Goal: Obtain resource: Download file/media

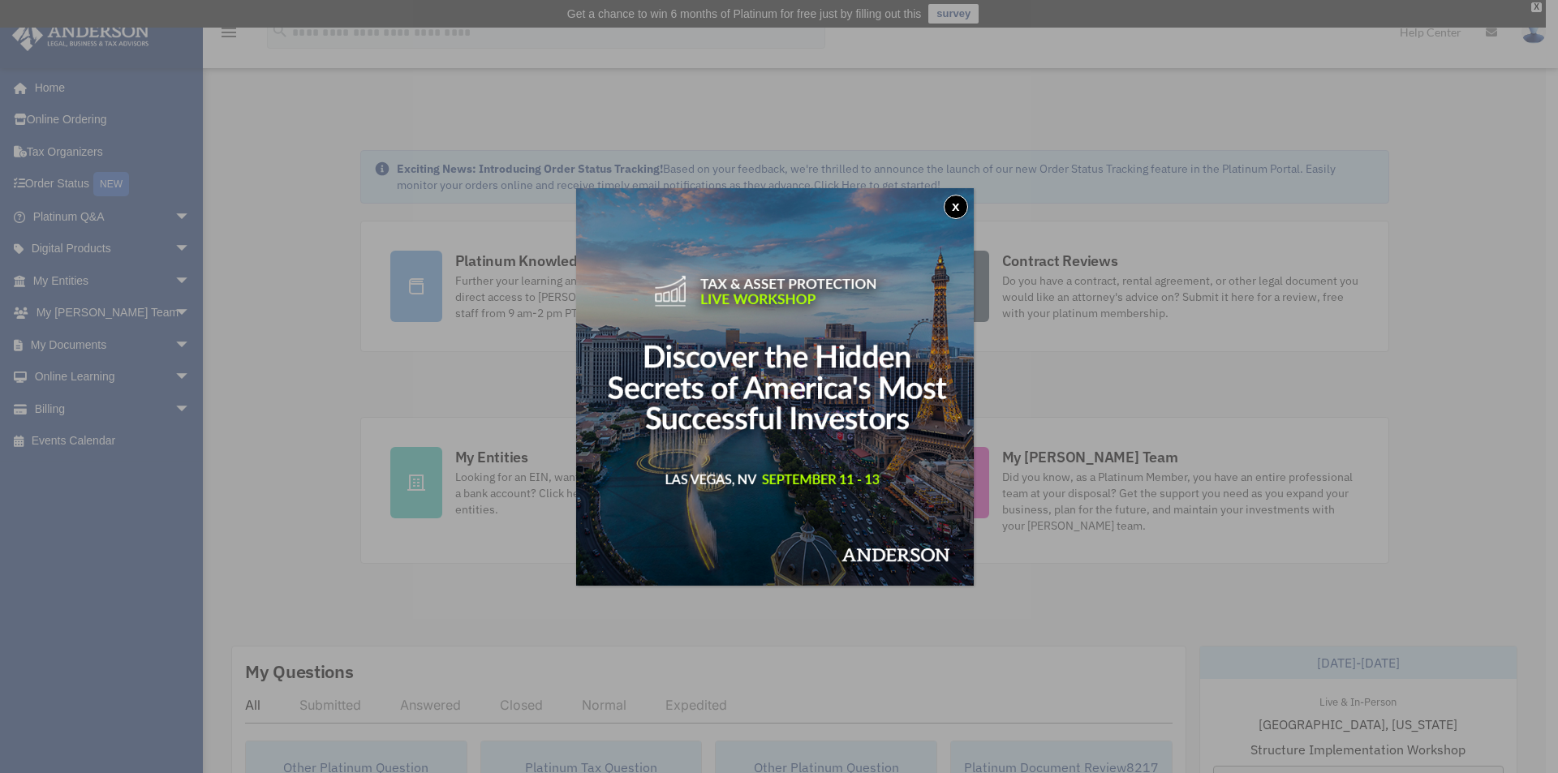
click at [962, 205] on button "x" at bounding box center [955, 207] width 24 height 24
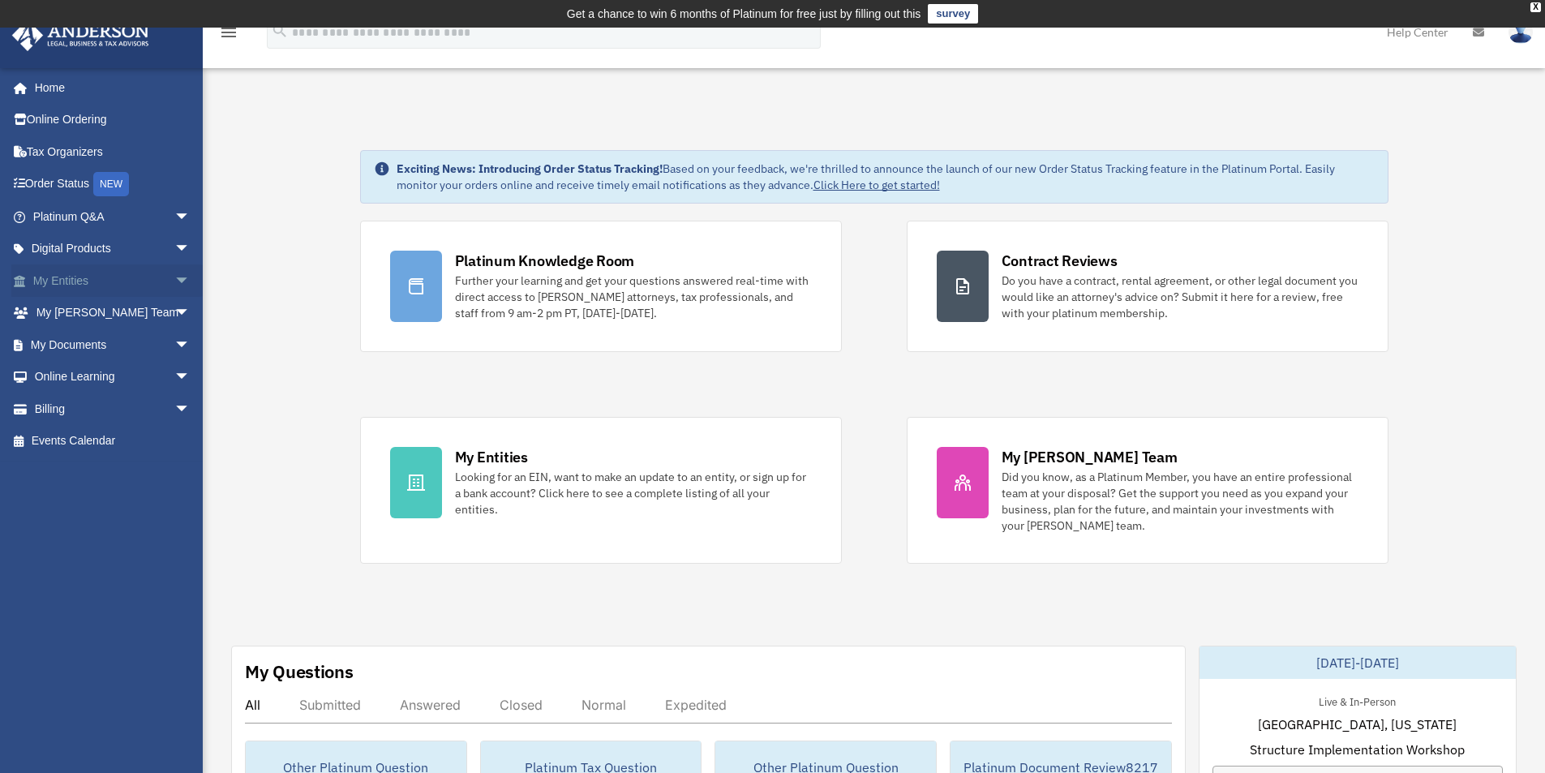
click at [174, 281] on span "arrow_drop_down" at bounding box center [190, 280] width 32 height 33
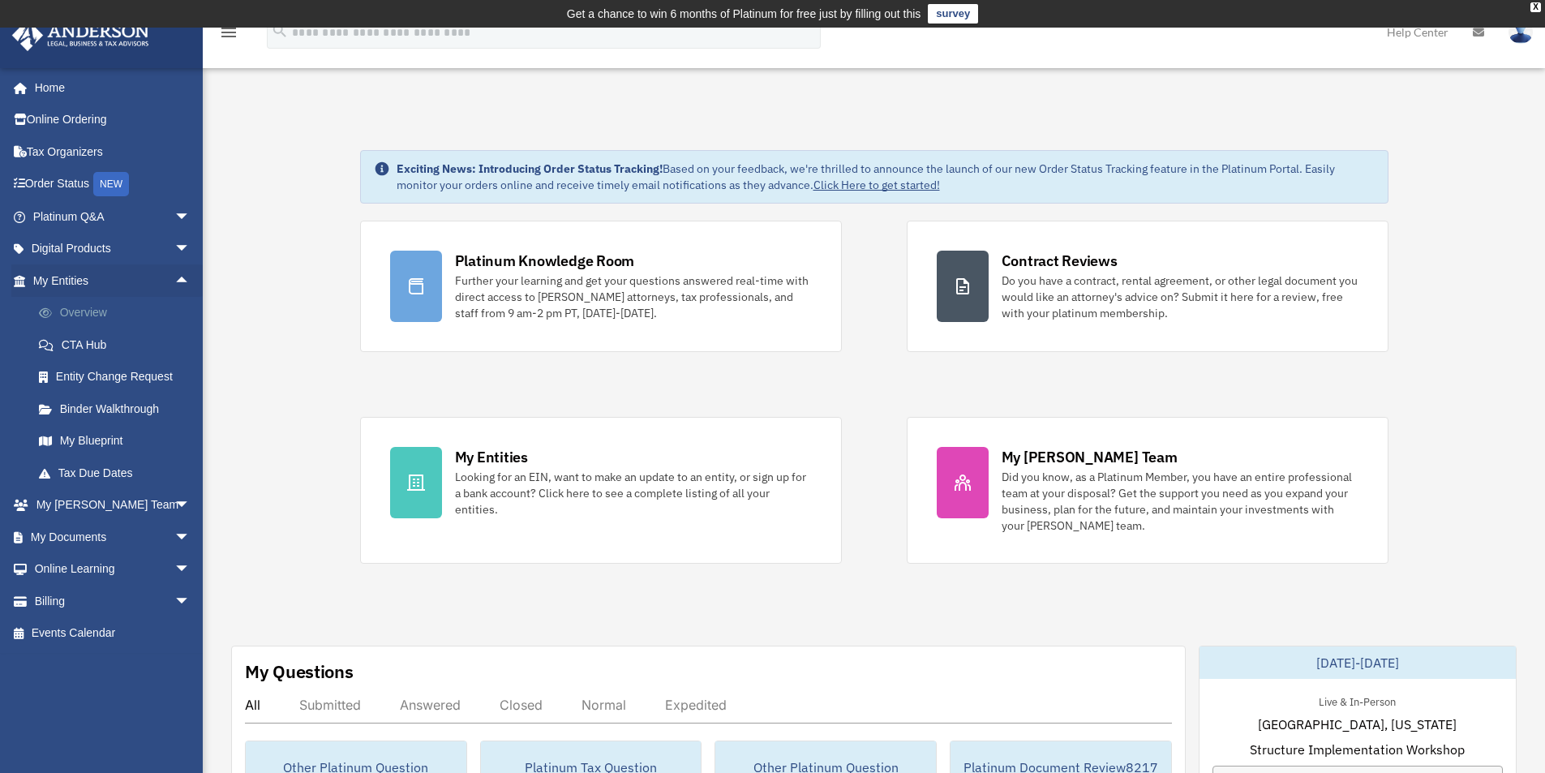
click at [59, 316] on link "Overview" at bounding box center [119, 313] width 192 height 32
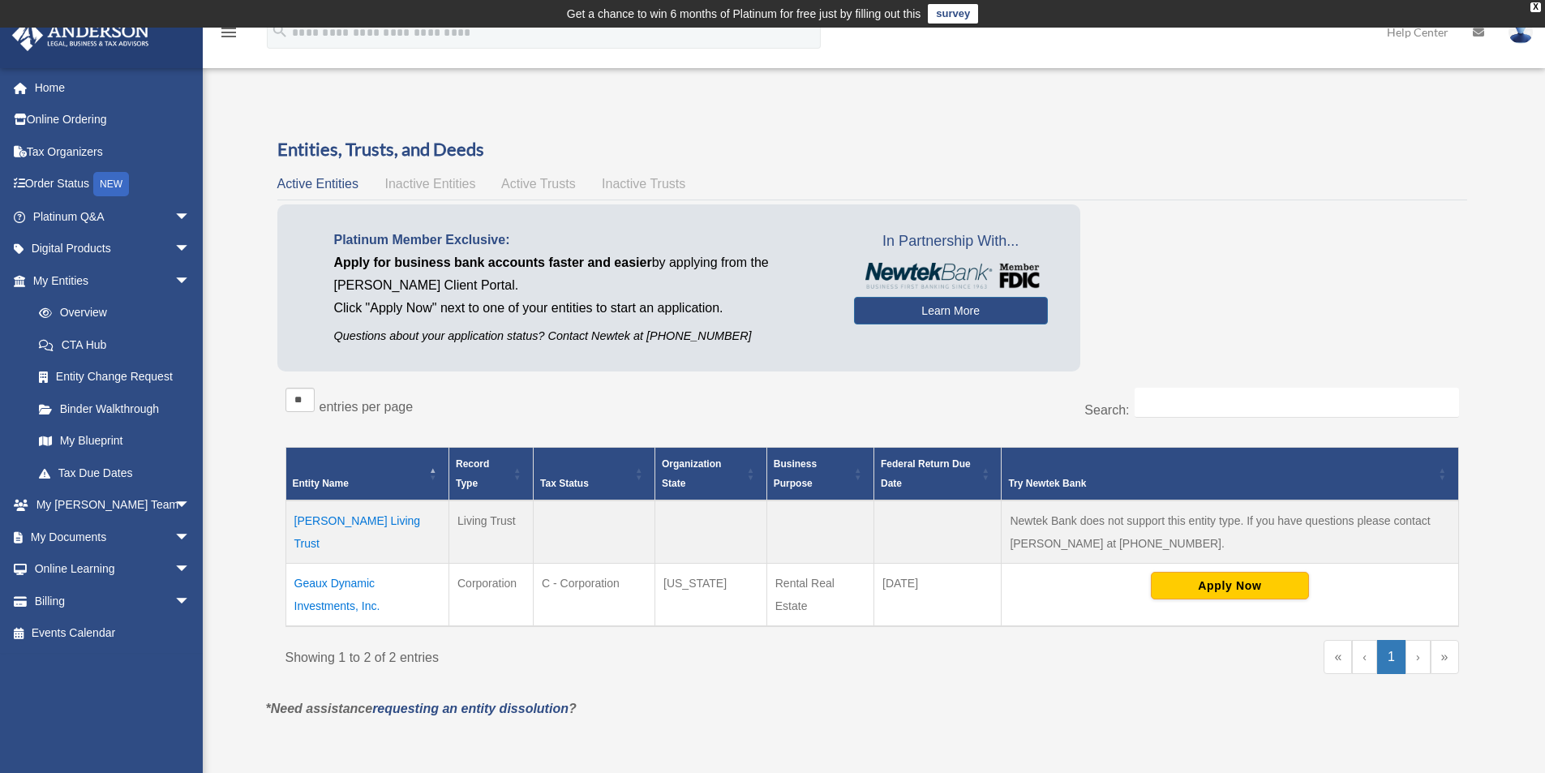
click at [321, 608] on td "Geaux Dynamic Investments, Inc." at bounding box center [367, 595] width 163 height 63
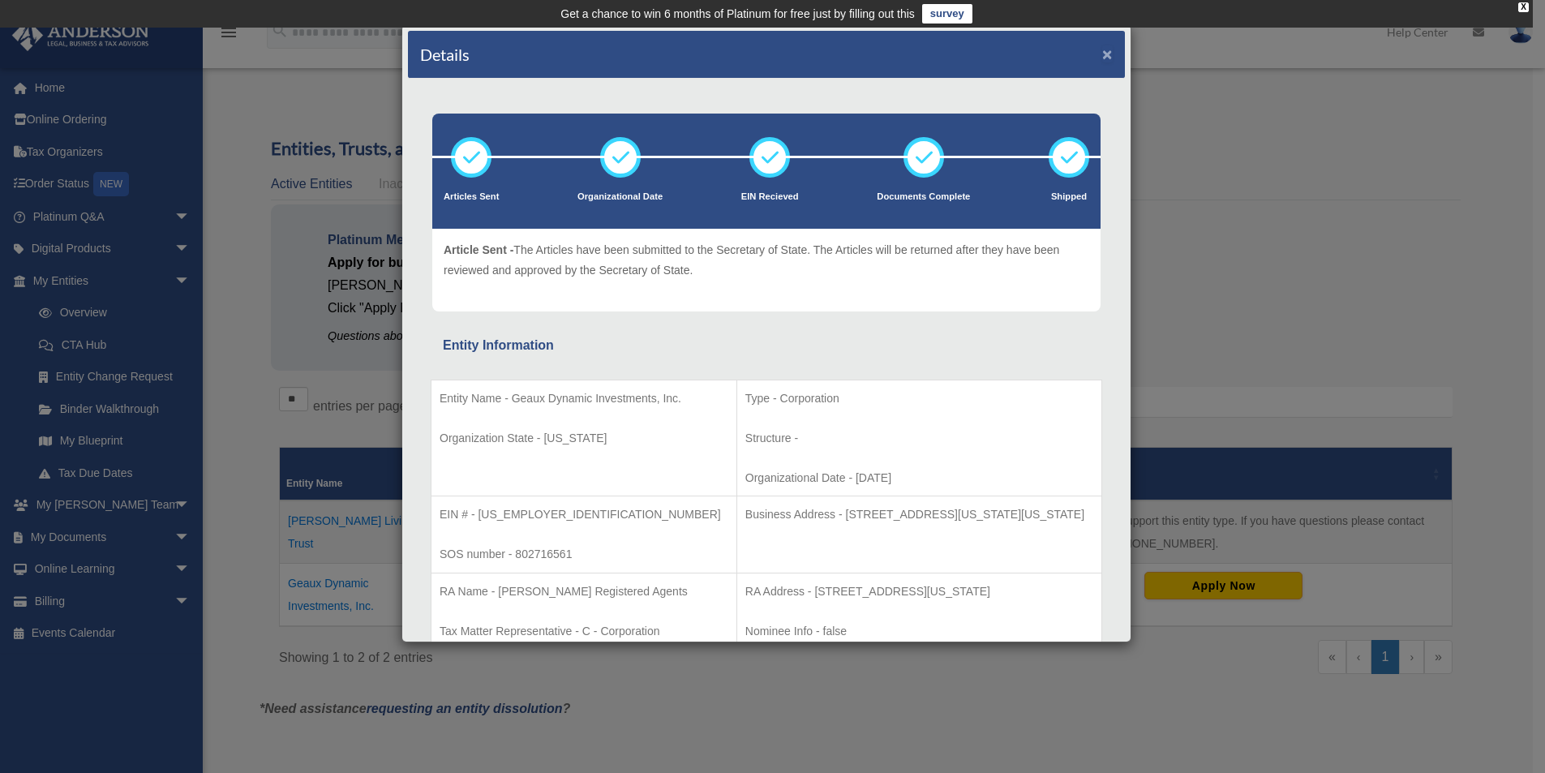
click at [1102, 56] on button "×" at bounding box center [1107, 53] width 11 height 17
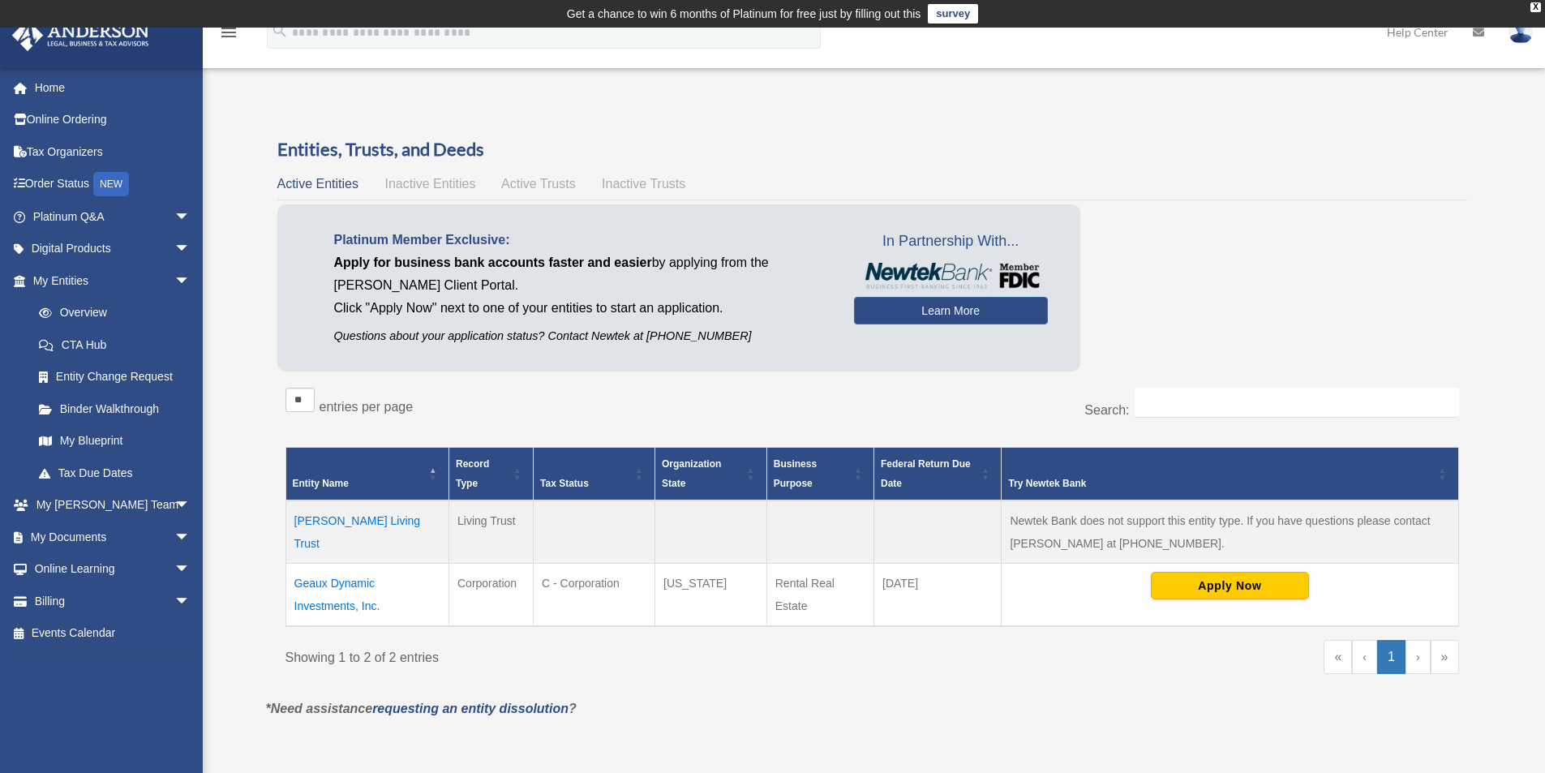
click at [323, 604] on td "Geaux Dynamic Investments, Inc." at bounding box center [367, 595] width 163 height 63
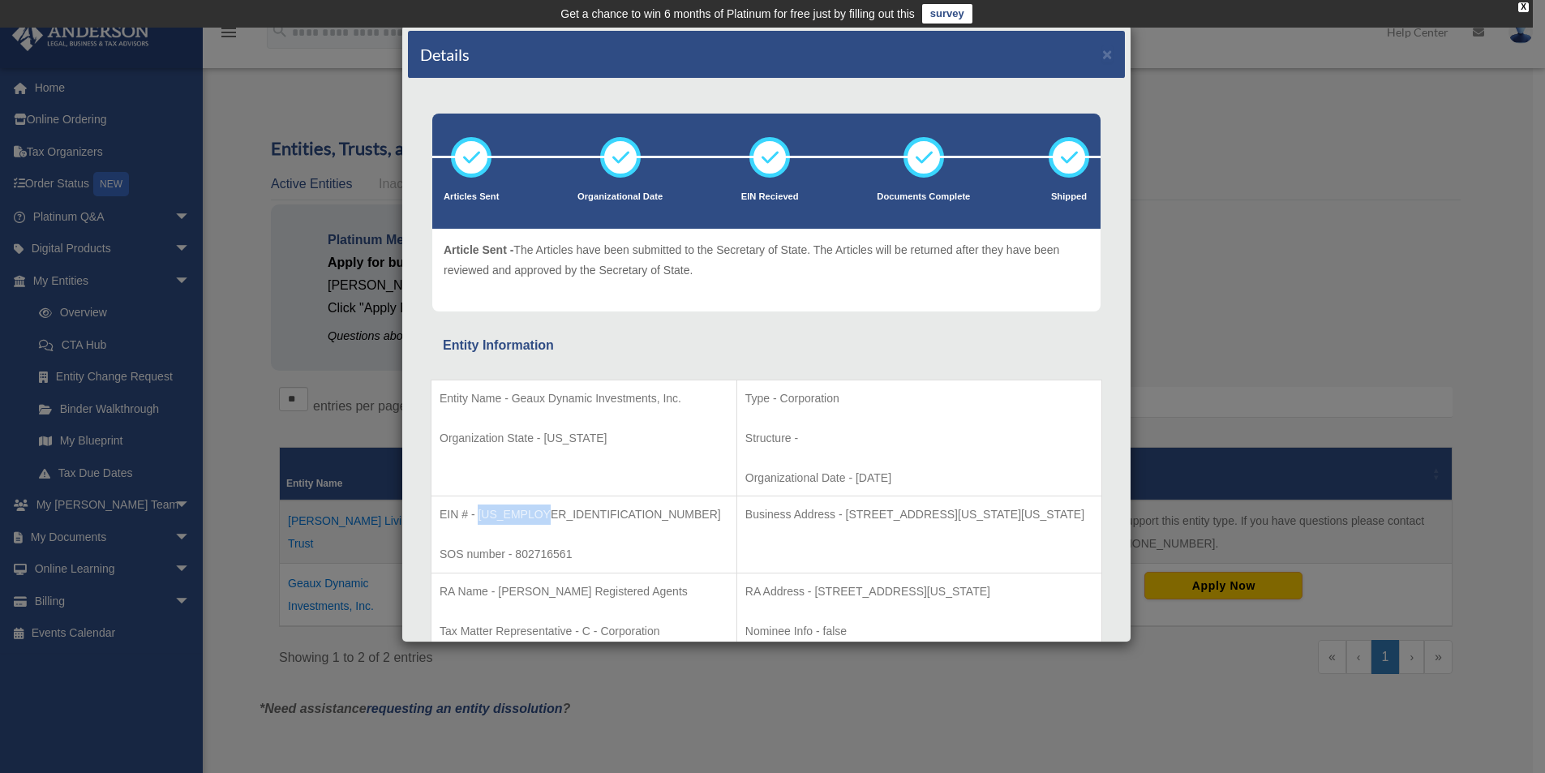
copy p "82-1456490"
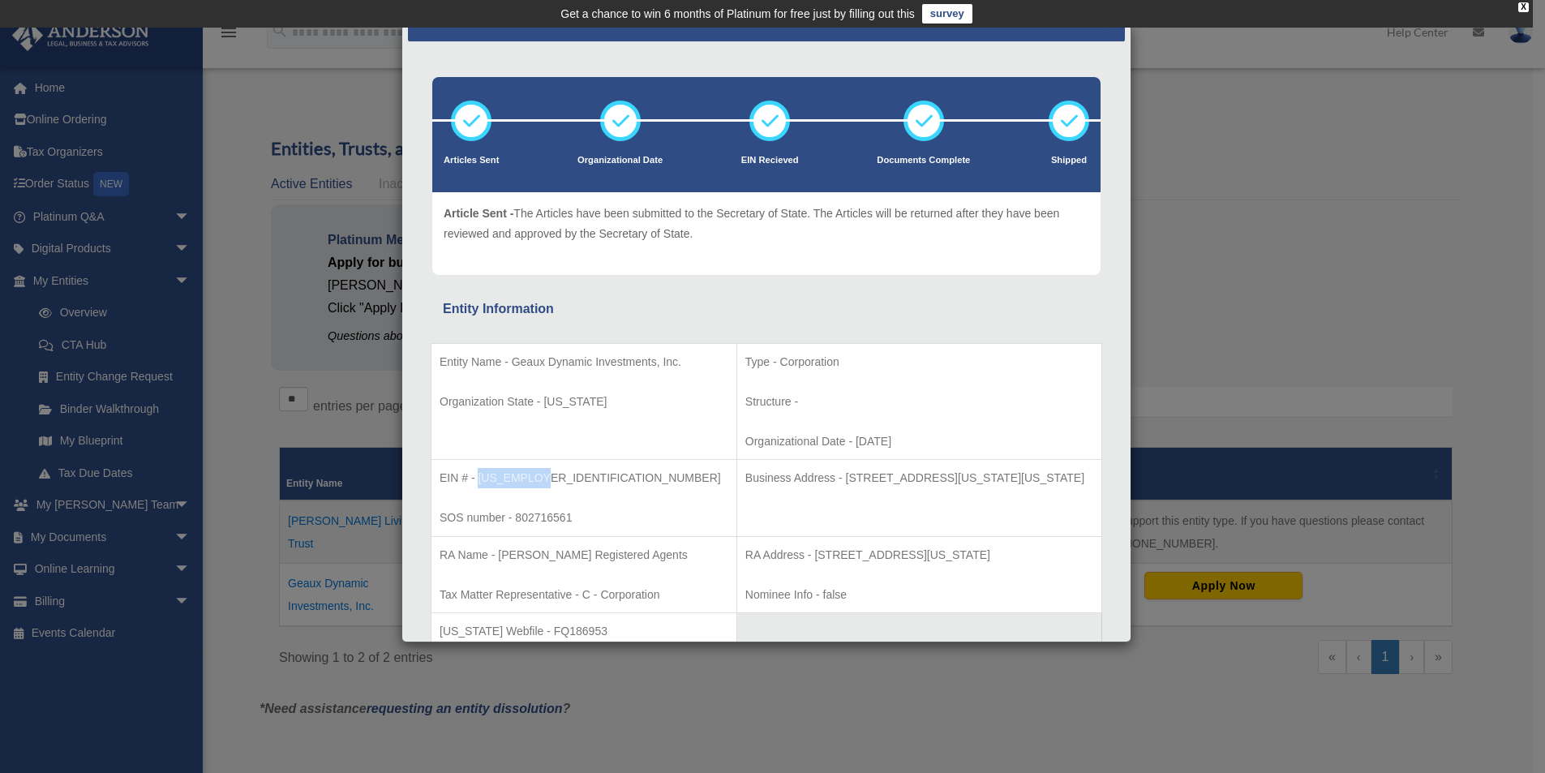
scroll to position [59, 0]
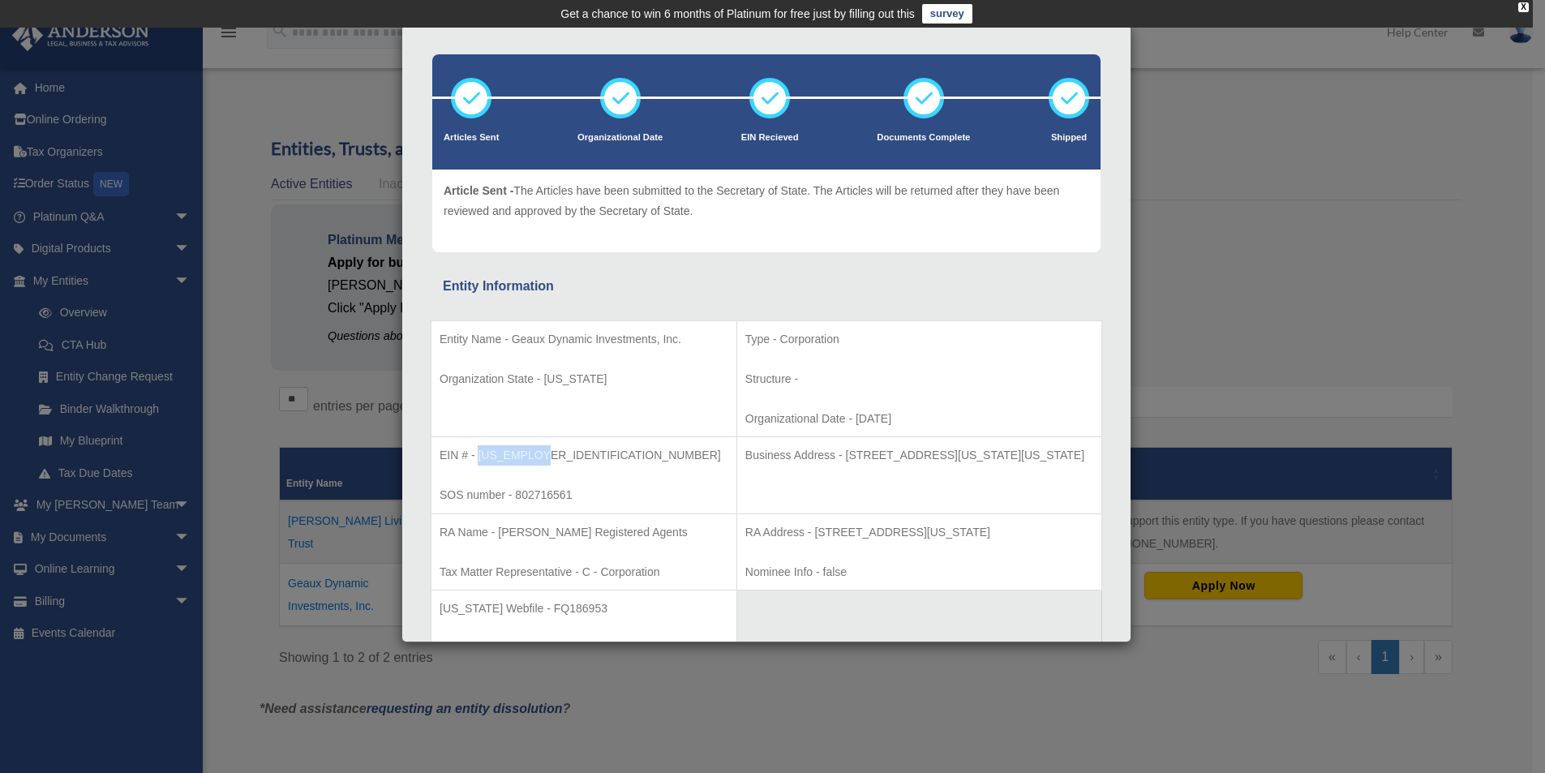
click at [992, 406] on td "Type - Corporation Structure - Organizational Date - 2017-05-08" at bounding box center [919, 378] width 365 height 117
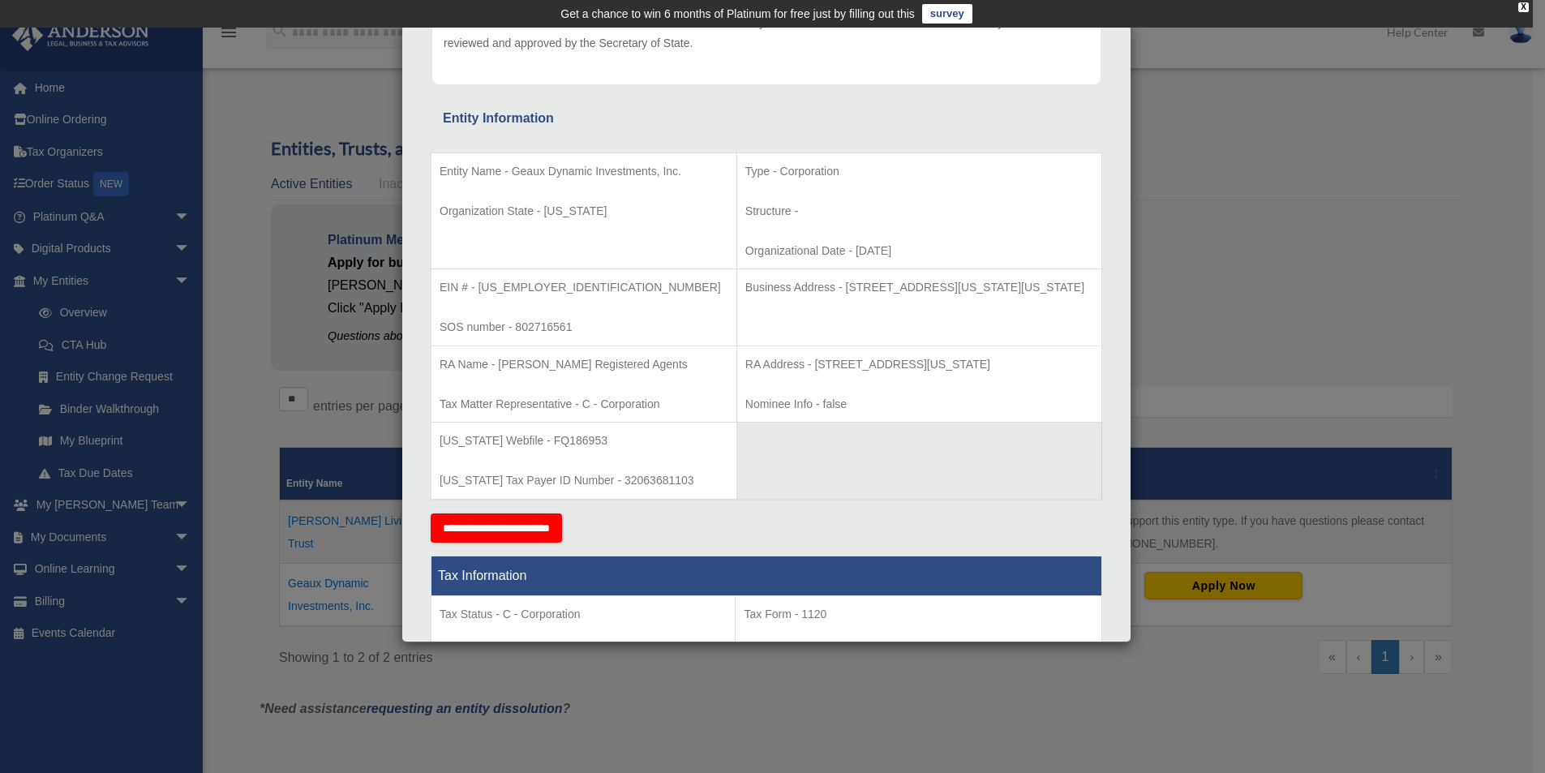
scroll to position [226, 0]
copy p "1001 NE Washington Blvd No 24 Bartlesville Oklahoma 74006"
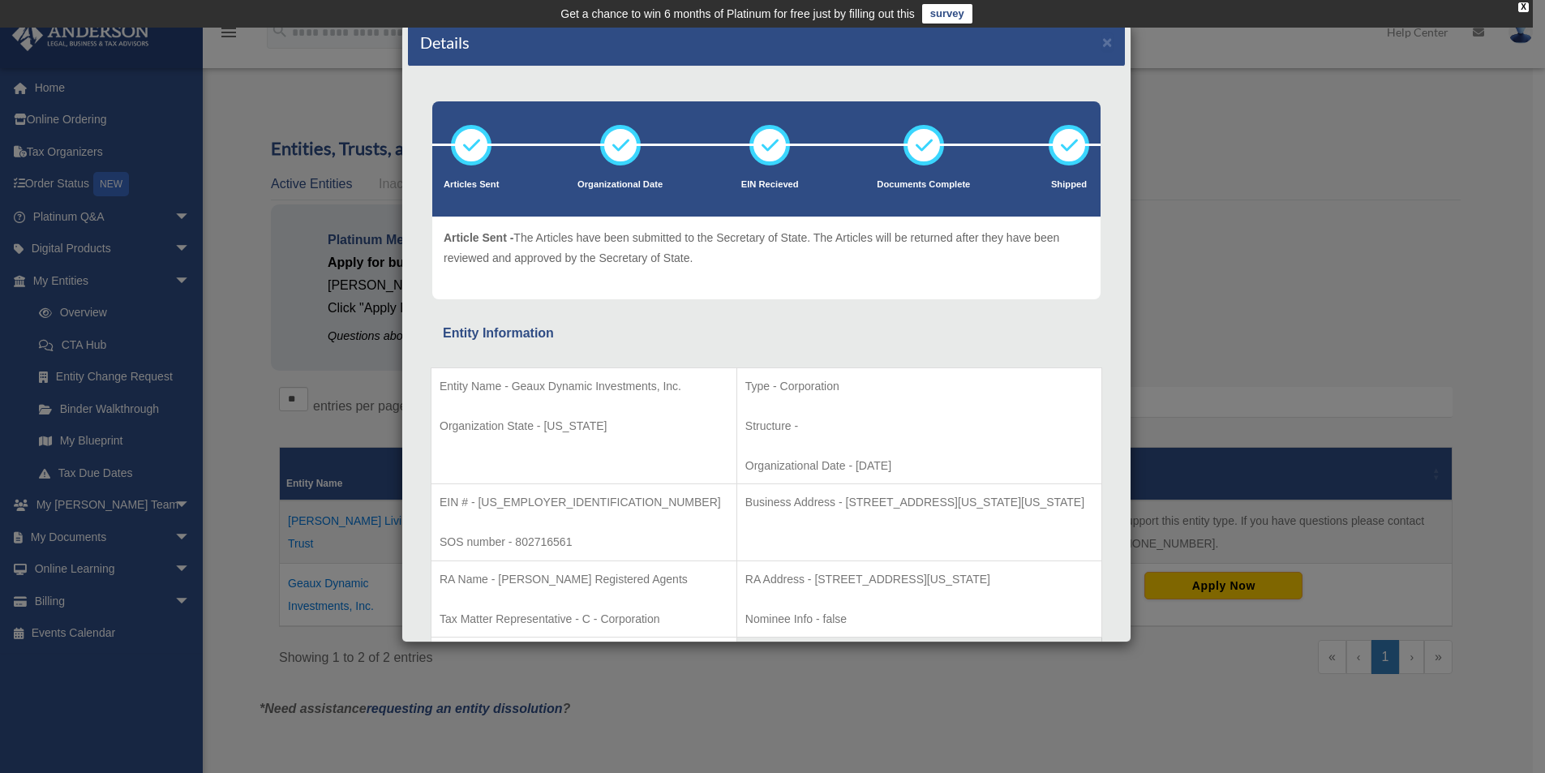
scroll to position [0, 0]
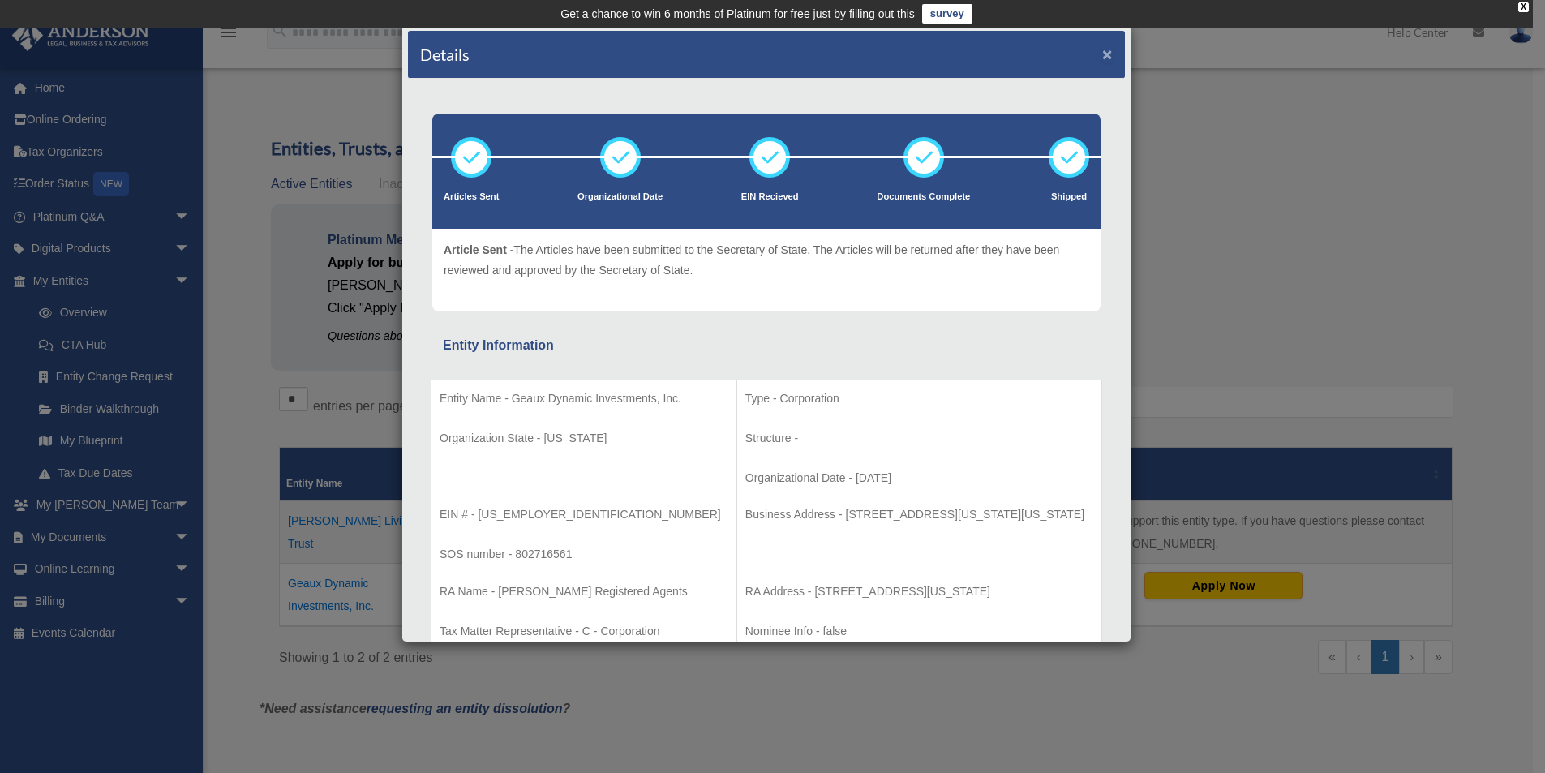
click at [1102, 52] on button "×" at bounding box center [1107, 53] width 11 height 17
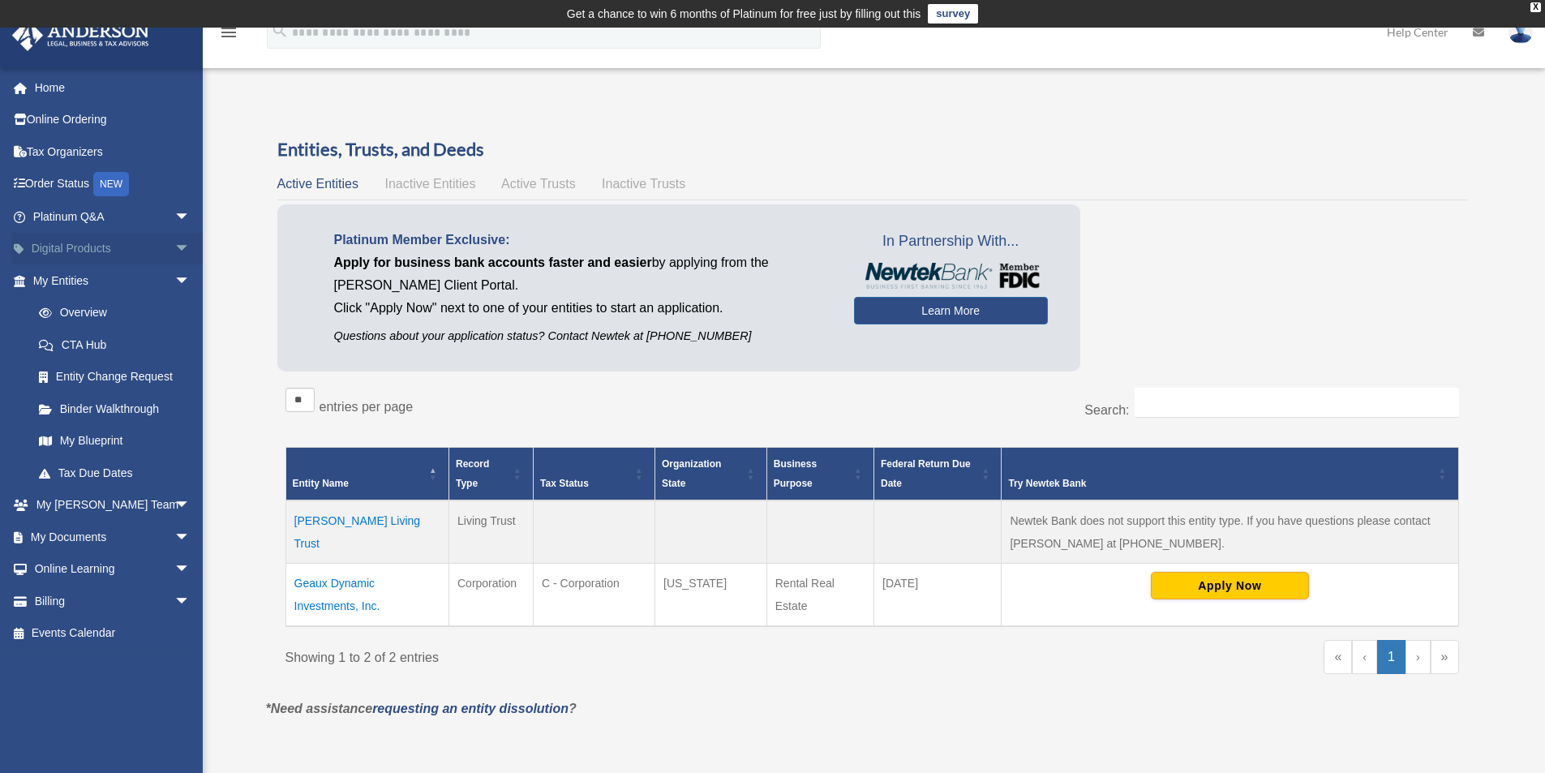
click at [174, 251] on span "arrow_drop_down" at bounding box center [190, 249] width 32 height 33
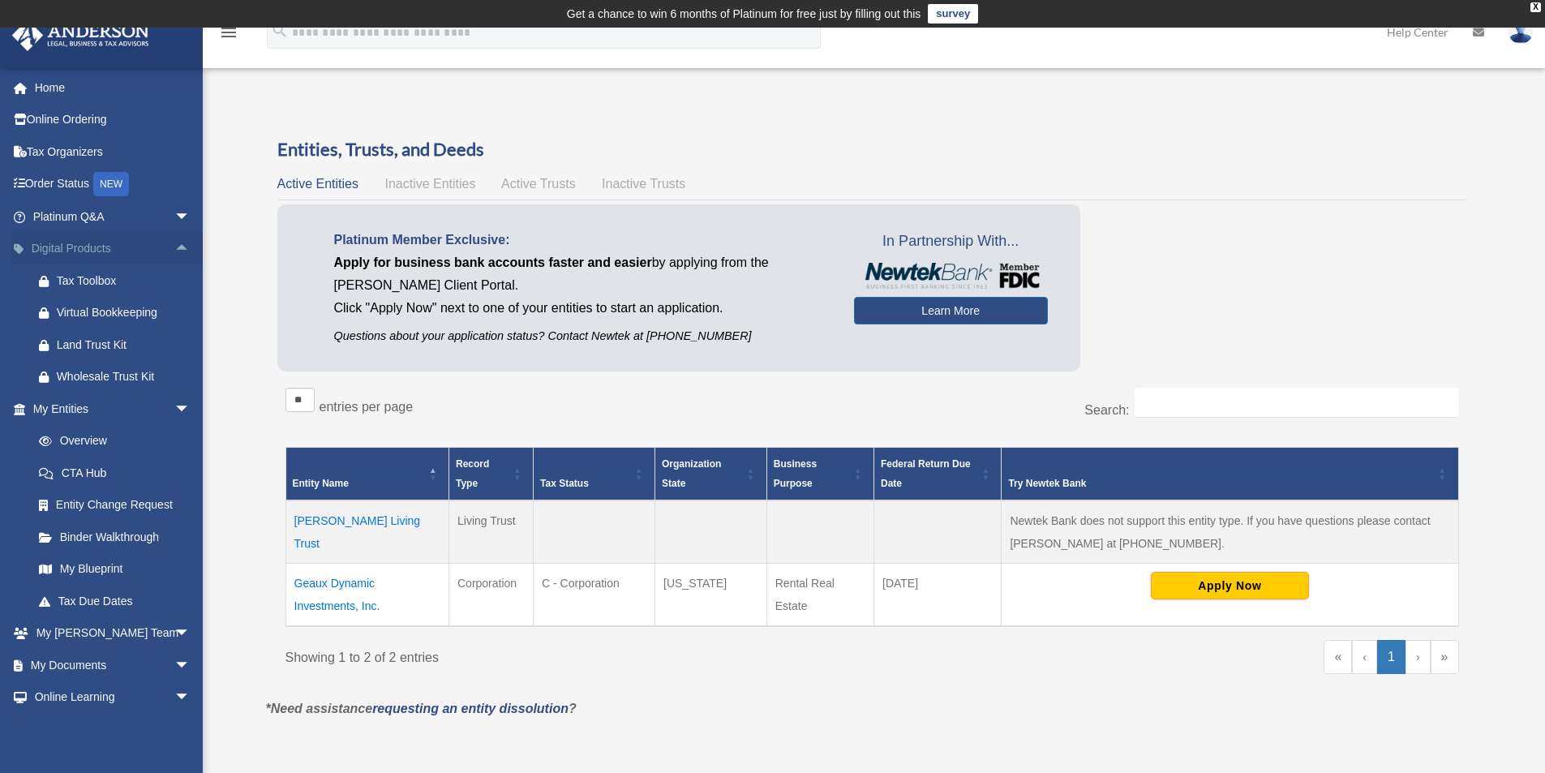
click at [174, 251] on span "arrow_drop_up" at bounding box center [190, 249] width 32 height 33
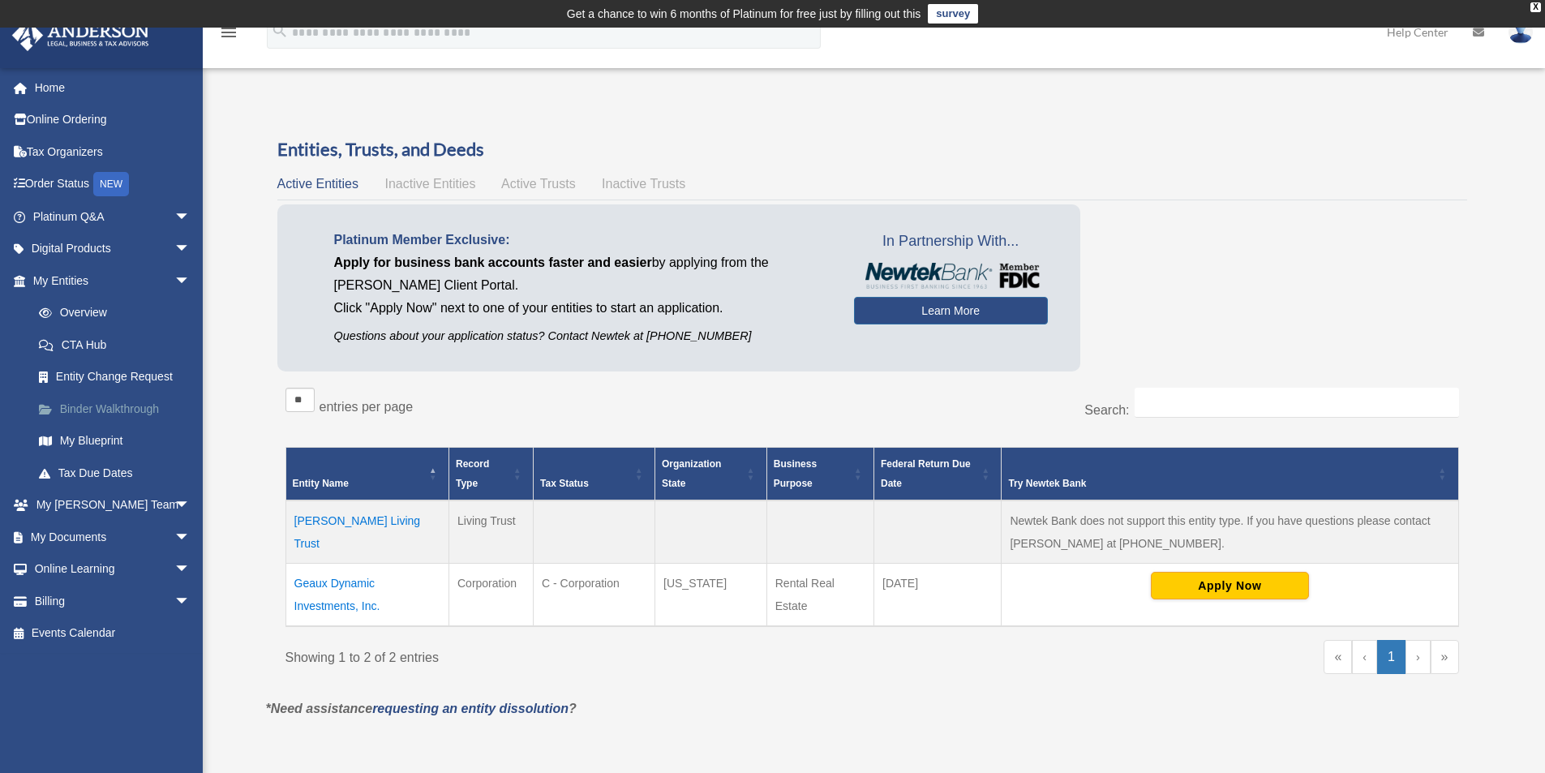
click at [114, 406] on link "Binder Walkthrough" at bounding box center [119, 409] width 192 height 32
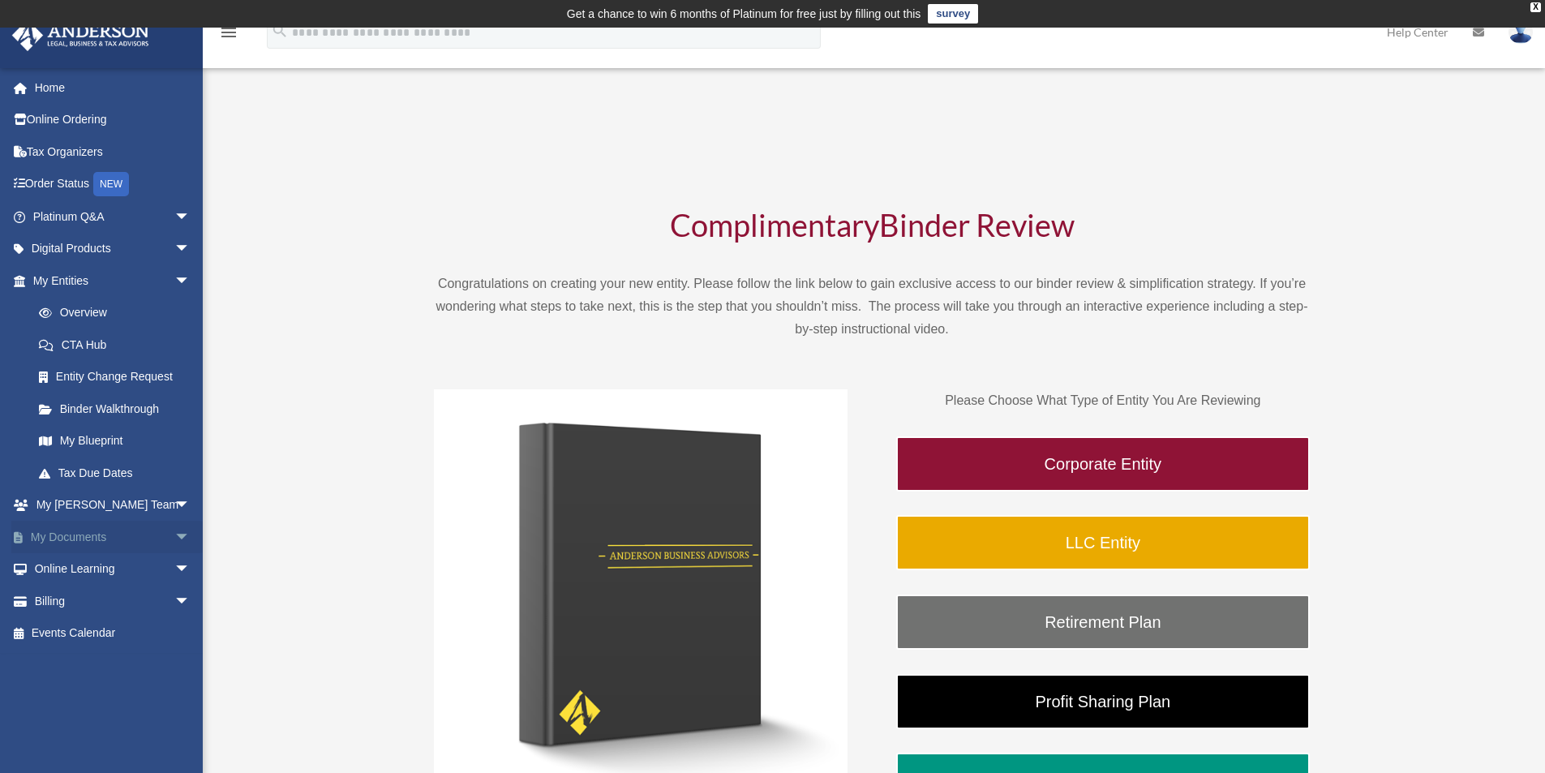
click at [174, 537] on span "arrow_drop_down" at bounding box center [190, 537] width 32 height 33
click at [69, 565] on link "Box" at bounding box center [119, 569] width 192 height 32
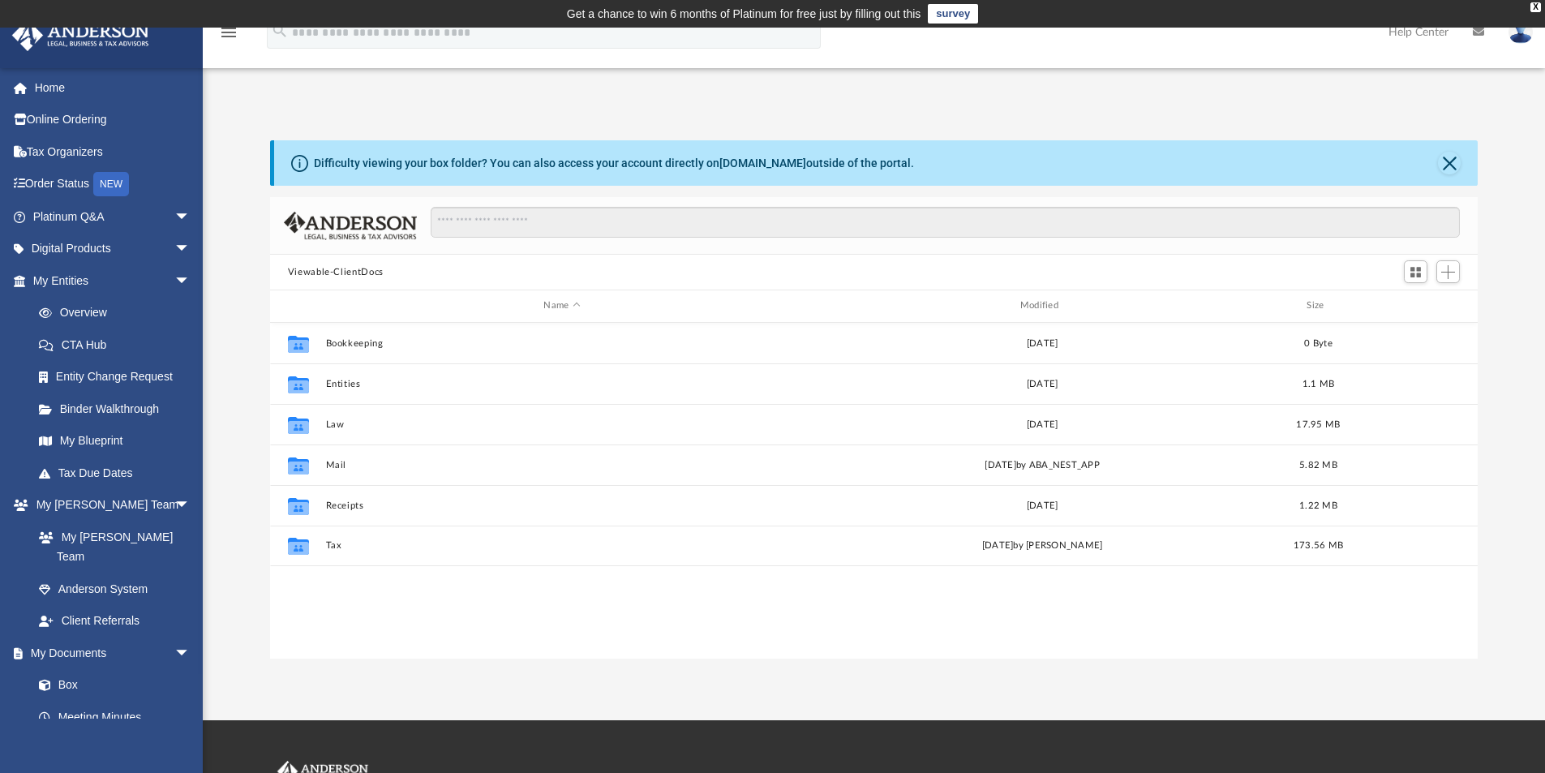
scroll to position [357, 1196]
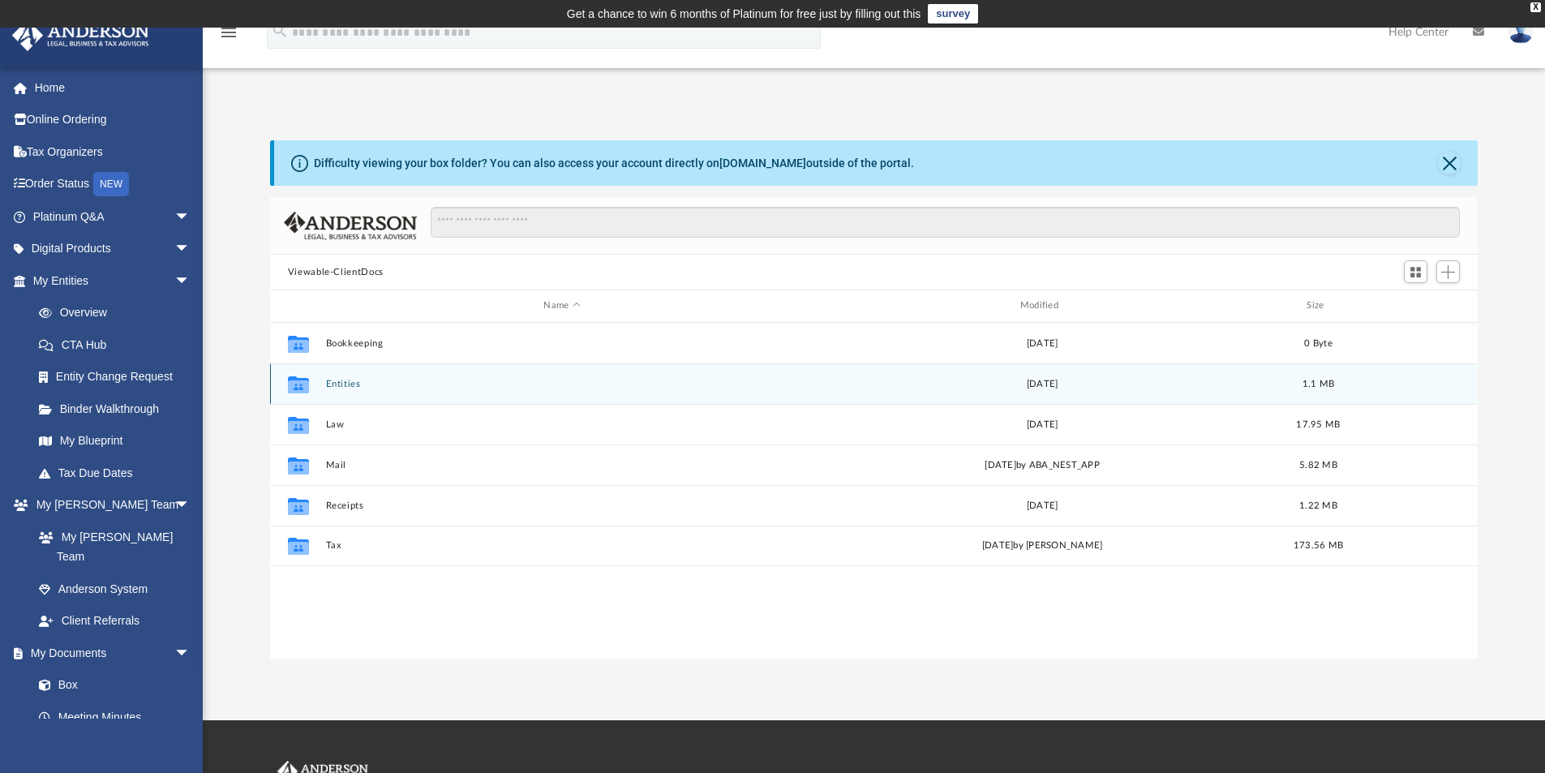
click at [350, 383] on button "Entities" at bounding box center [561, 384] width 473 height 11
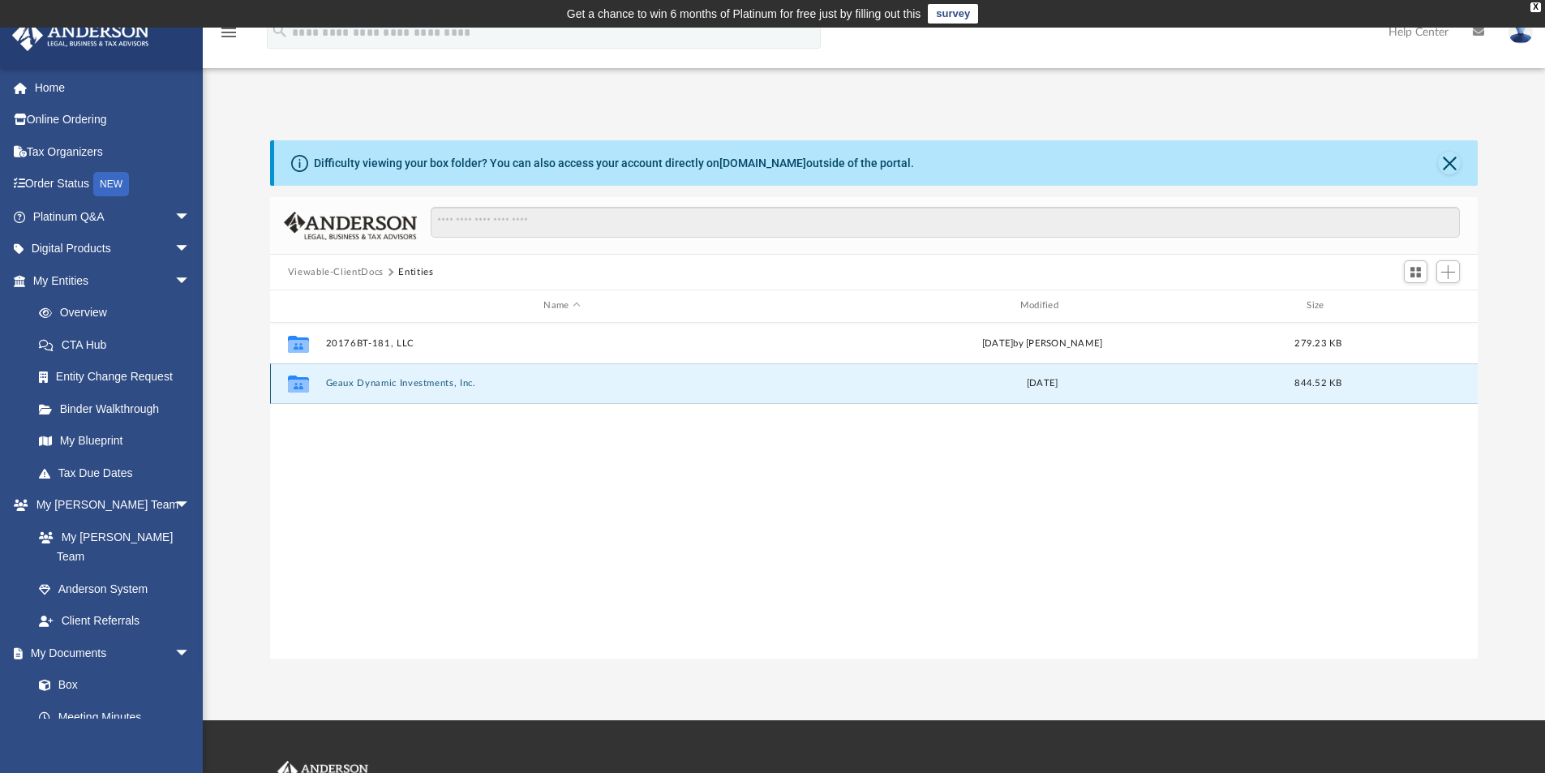
click at [350, 383] on button "Geaux Dynamic Investments, Inc." at bounding box center [561, 383] width 473 height 11
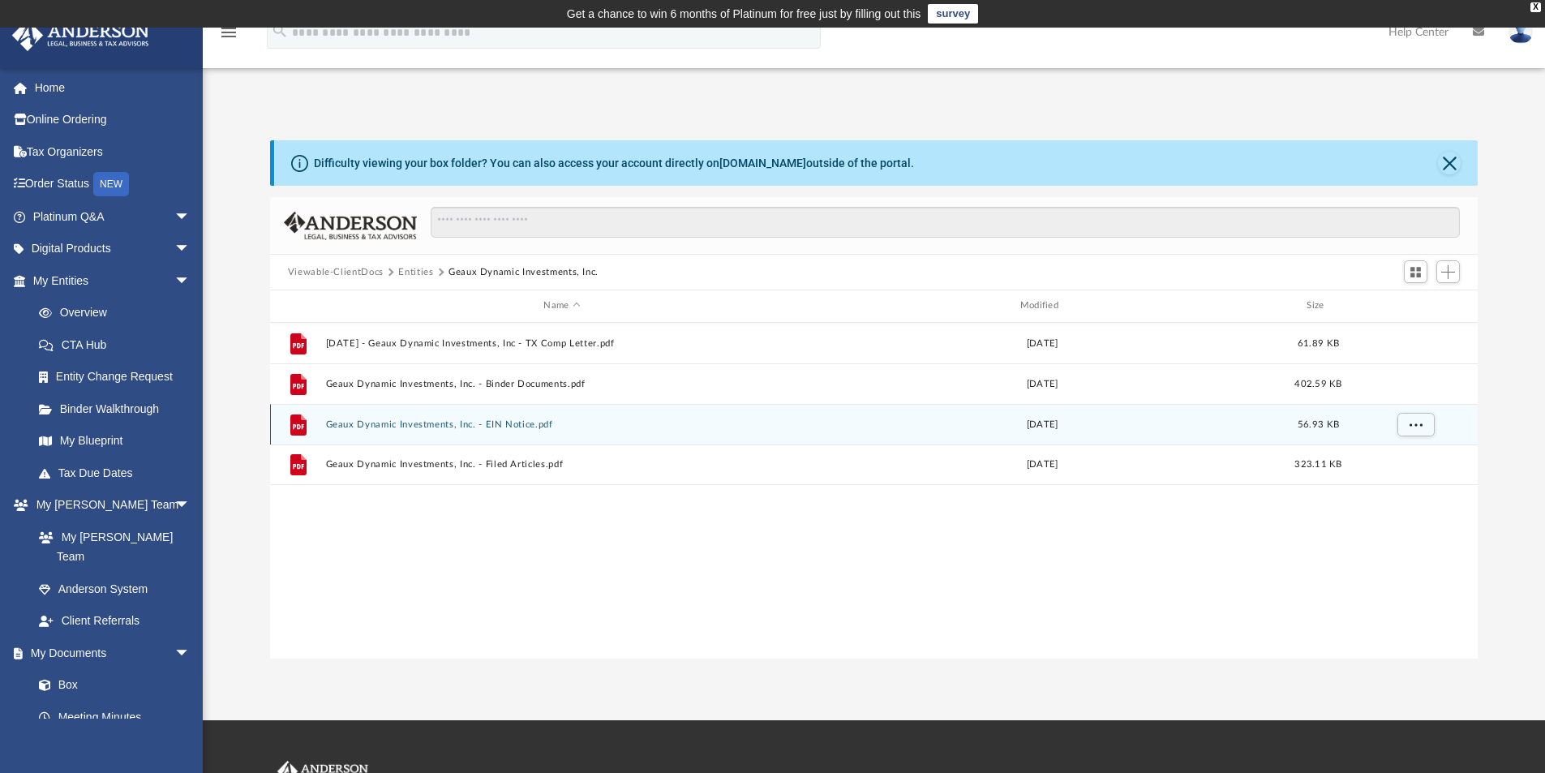
click at [374, 416] on div "File Geaux Dynamic Investments, Inc. - EIN Notice.pdf Mon May 8 2017 56.93 KB" at bounding box center [874, 424] width 1209 height 41
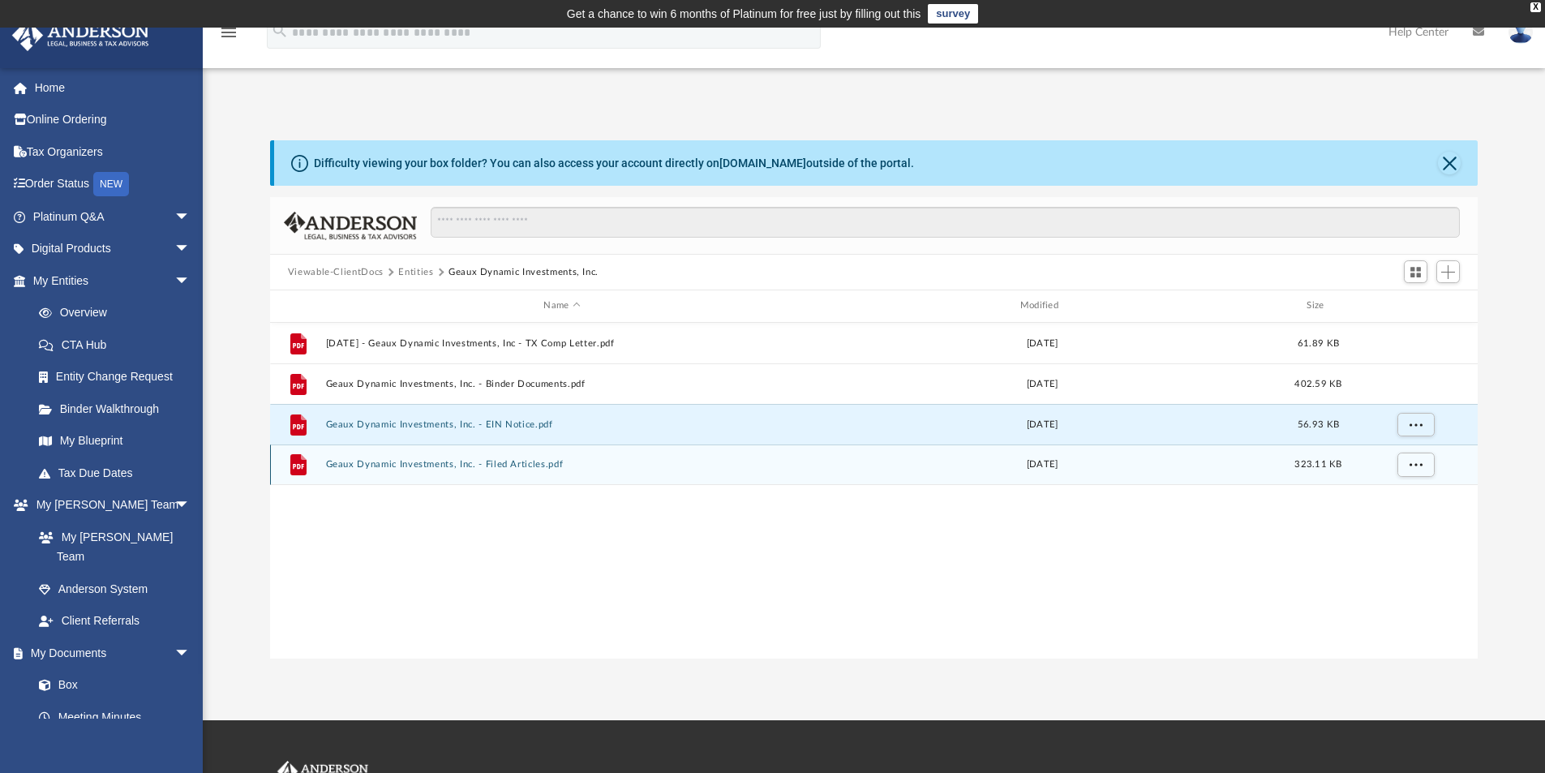
click at [367, 468] on button "Geaux Dynamic Investments, Inc. - Filed Articles.pdf" at bounding box center [561, 464] width 473 height 11
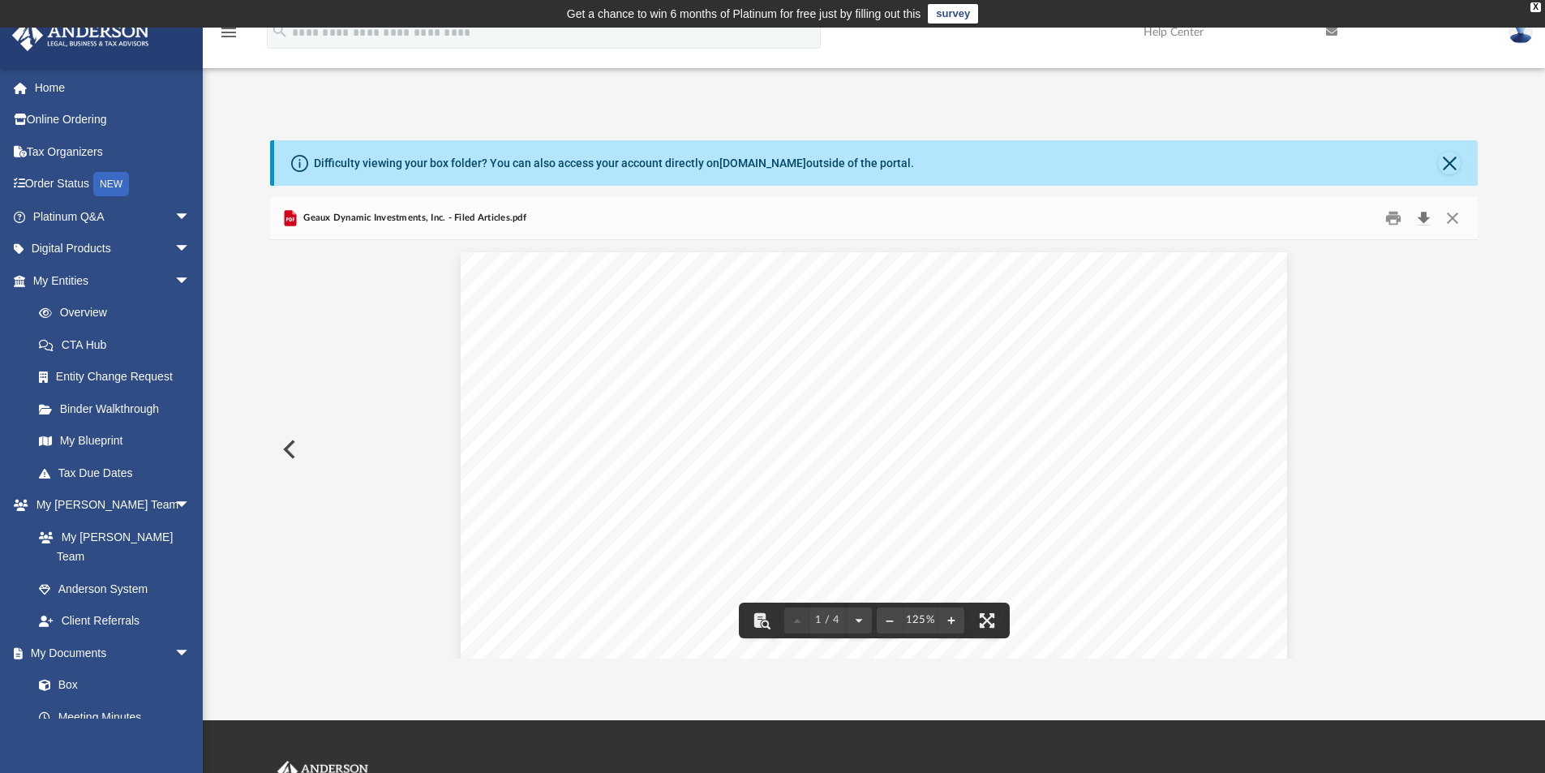
click at [1425, 223] on button "Download" at bounding box center [1423, 218] width 29 height 25
click at [1442, 165] on button "Close" at bounding box center [1449, 163] width 23 height 23
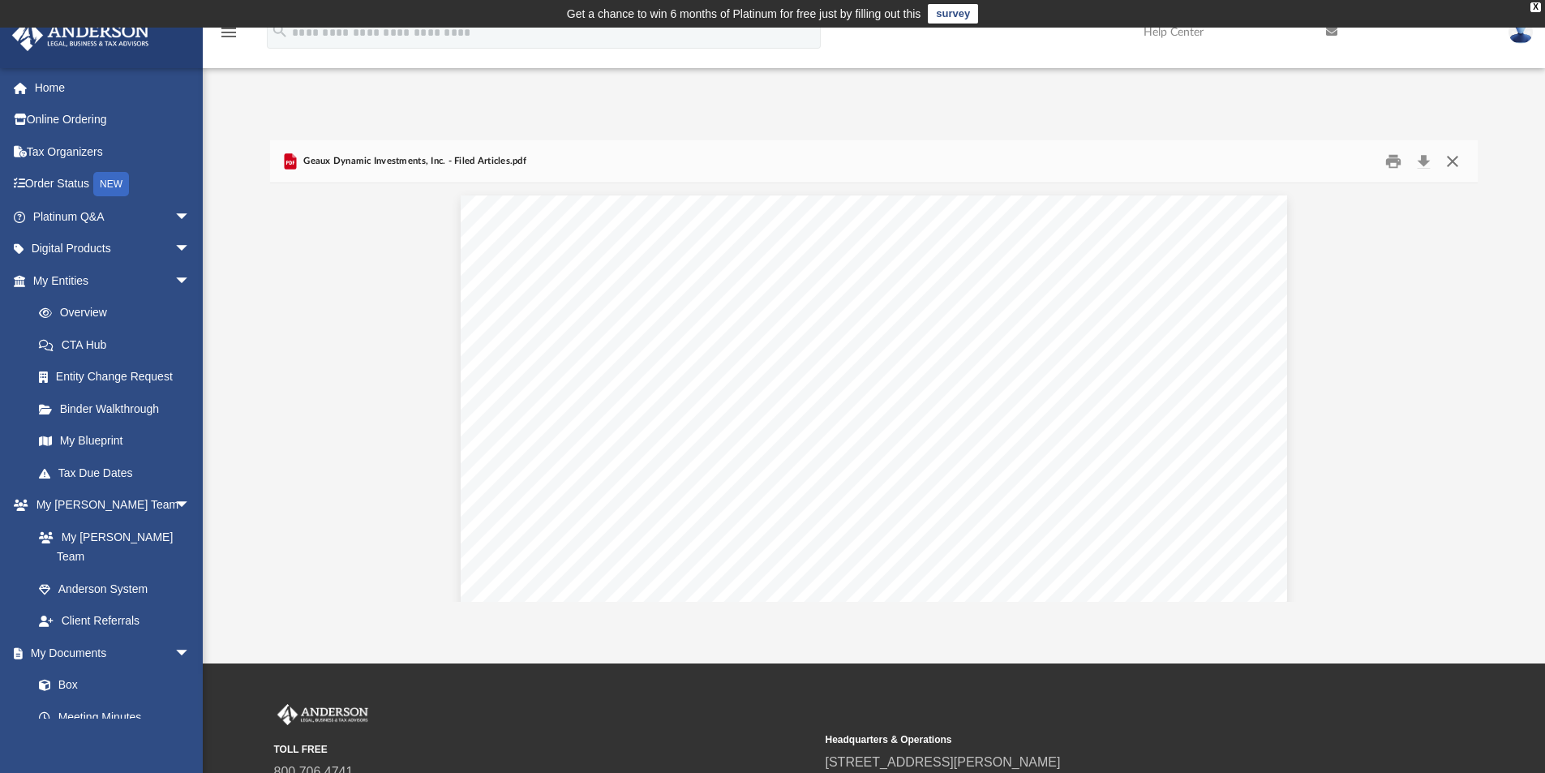
click at [1465, 154] on button "Close" at bounding box center [1452, 161] width 29 height 25
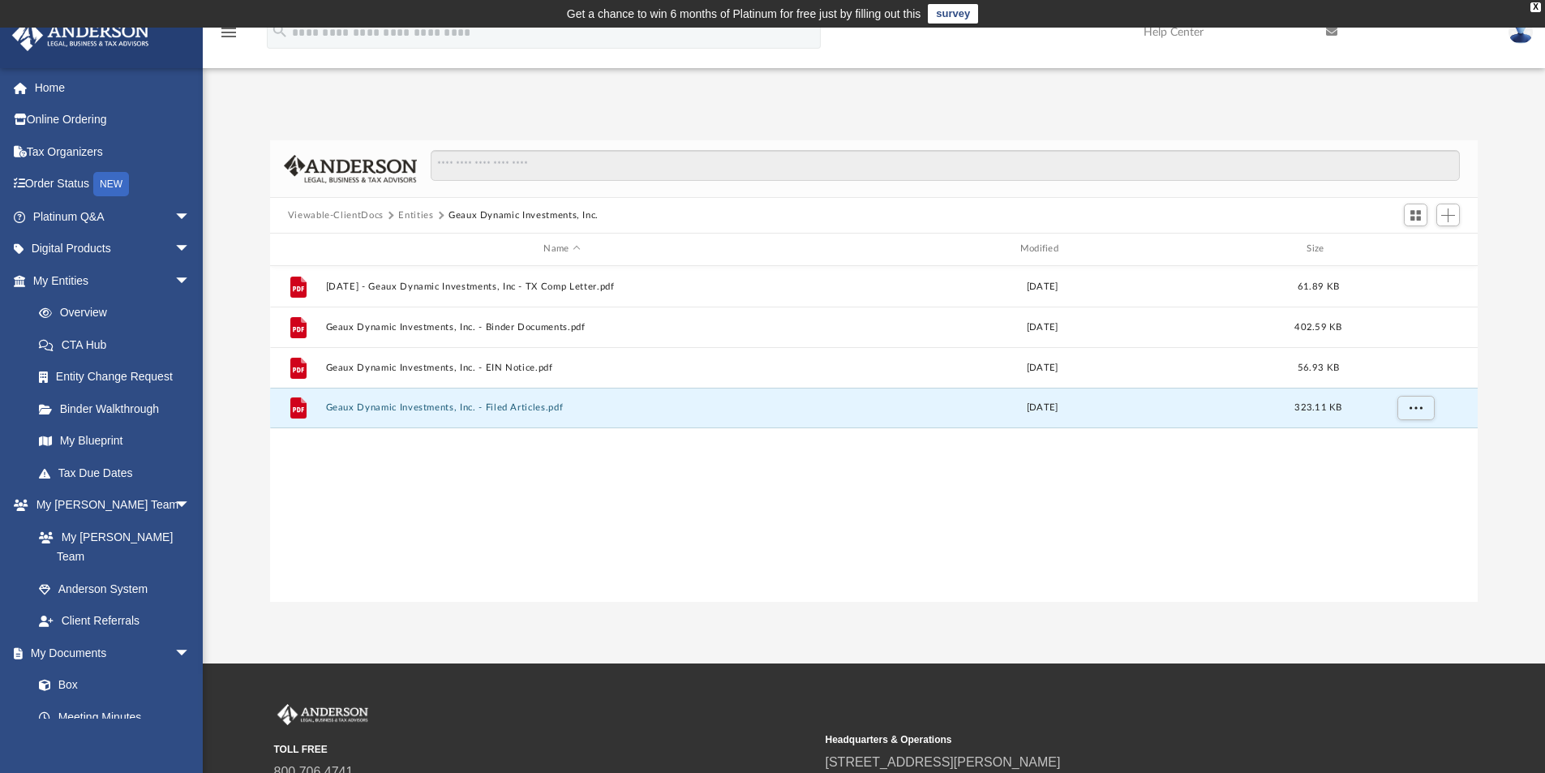
click at [404, 217] on button "Entities" at bounding box center [415, 215] width 35 height 15
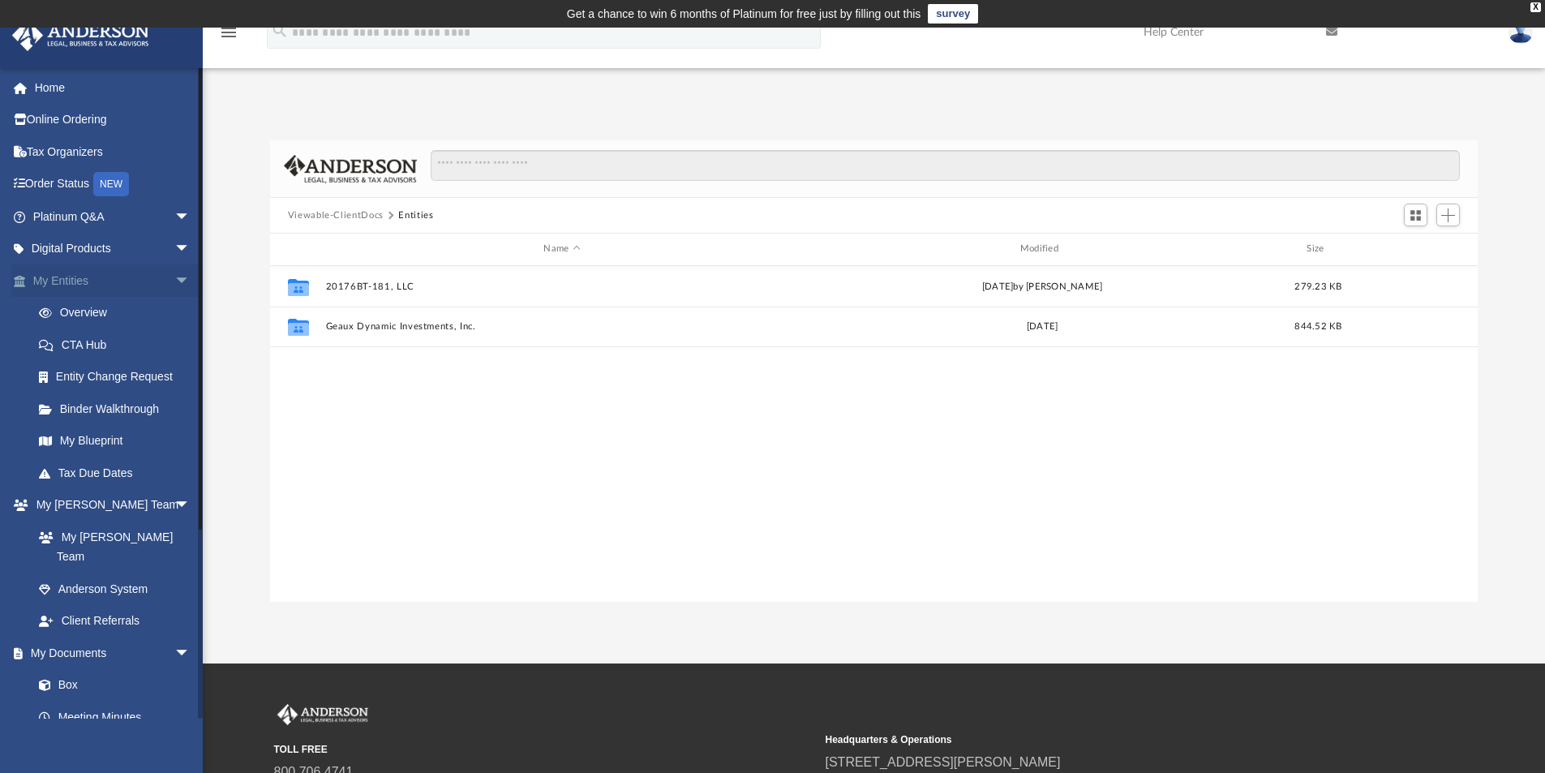
click at [58, 286] on link "My Entities arrow_drop_down" at bounding box center [113, 280] width 204 height 32
